Goal: Find specific page/section

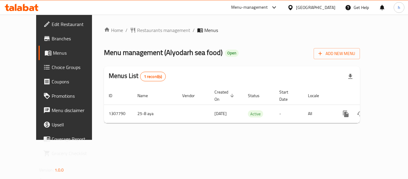
click at [306, 7] on div "[GEOGRAPHIC_DATA]" at bounding box center [315, 7] width 39 height 7
click at [213, 33] on ol "Home / Restaurants management / Menus" at bounding box center [232, 30] width 256 height 7
click at [255, 8] on div "Menu-management" at bounding box center [249, 7] width 37 height 7
click at [318, 4] on div "[GEOGRAPHIC_DATA]" at bounding box center [315, 7] width 39 height 7
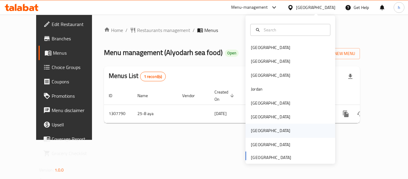
click at [263, 130] on div "[GEOGRAPHIC_DATA]" at bounding box center [290, 131] width 90 height 14
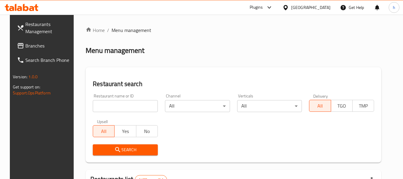
click at [263, 10] on div "Plugins" at bounding box center [256, 7] width 13 height 7
